Goal: Transaction & Acquisition: Subscribe to service/newsletter

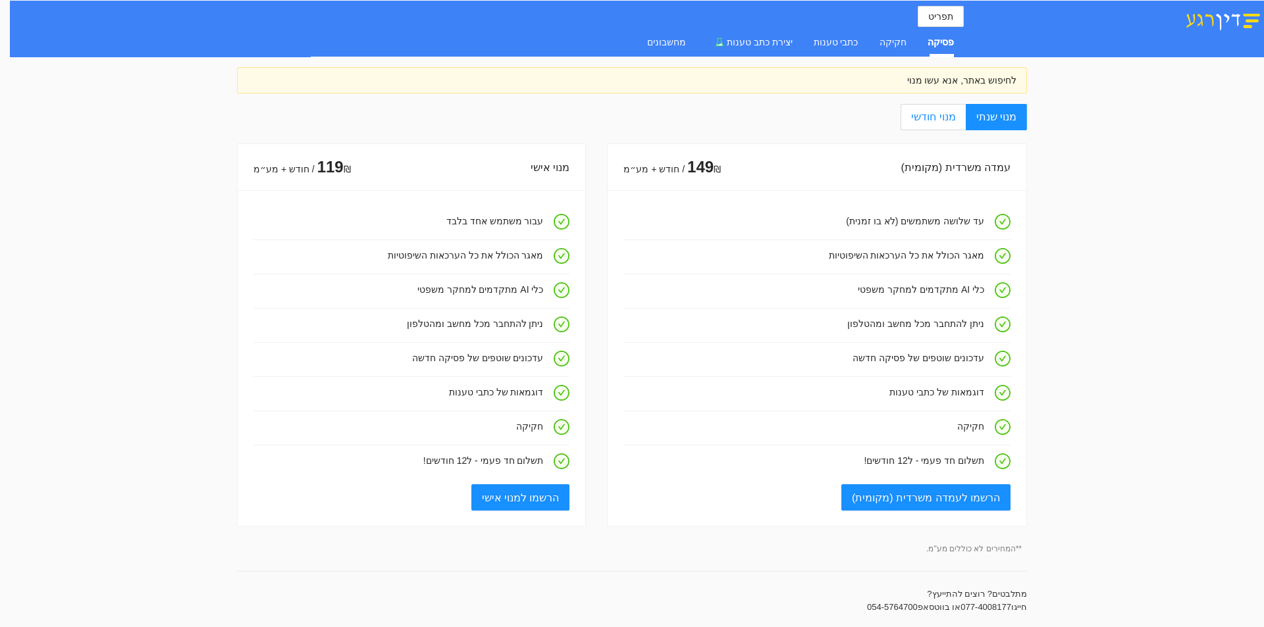
click at [952, 119] on span "מנוי חודשי" at bounding box center [933, 116] width 44 height 11
click at [964, 118] on input "מנוי חודשי" at bounding box center [964, 117] width 1 height 1
radio input "true"
radio input "false"
click at [937, 22] on span "תפריט" at bounding box center [940, 16] width 25 height 14
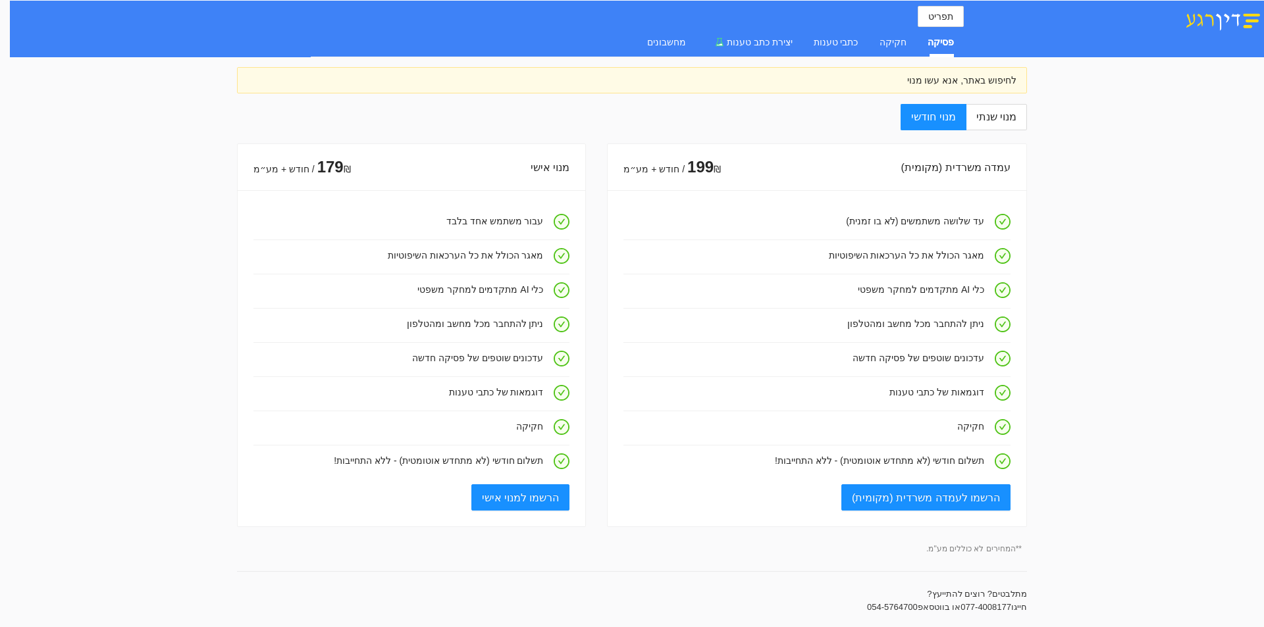
click at [944, 16] on span "תפריט" at bounding box center [940, 16] width 25 height 14
